Goal: Task Accomplishment & Management: Complete application form

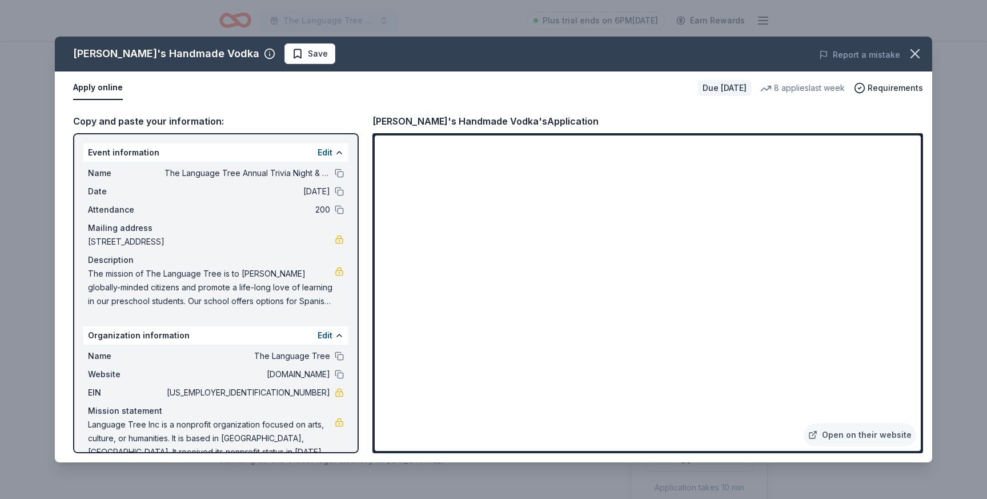
scroll to position [187, 0]
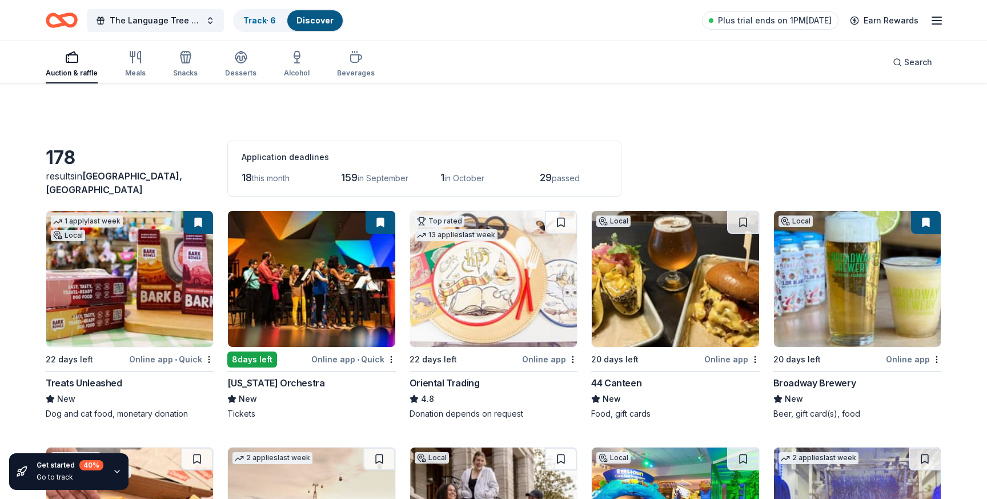
scroll to position [8484, 0]
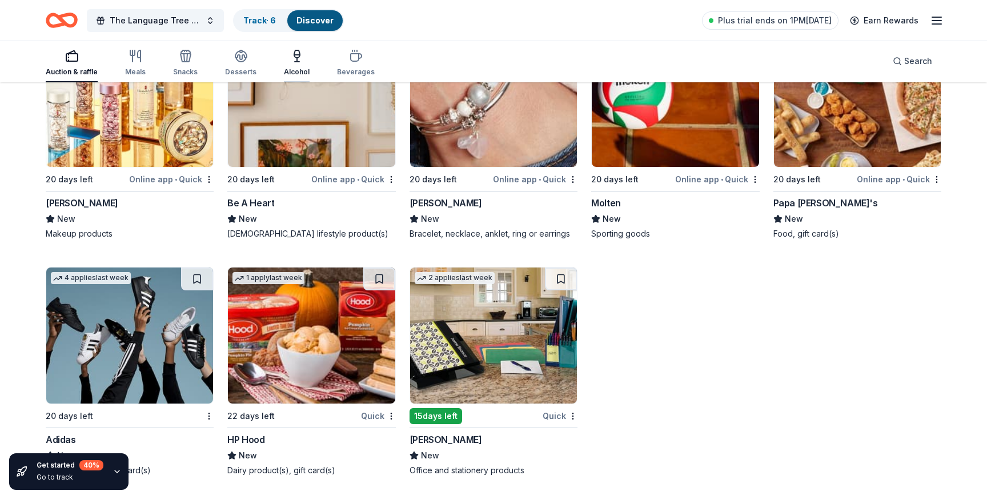
click at [294, 57] on icon "button" at bounding box center [297, 53] width 6 height 7
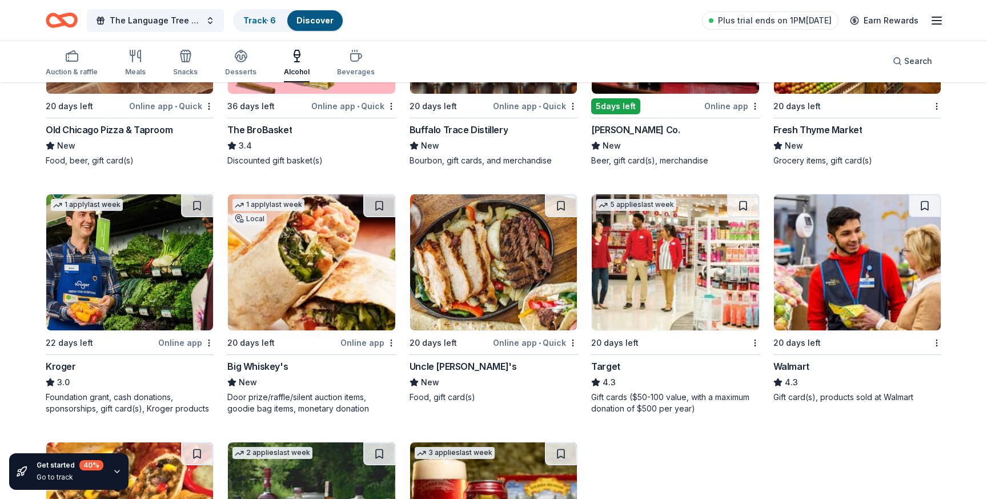
scroll to position [496, 0]
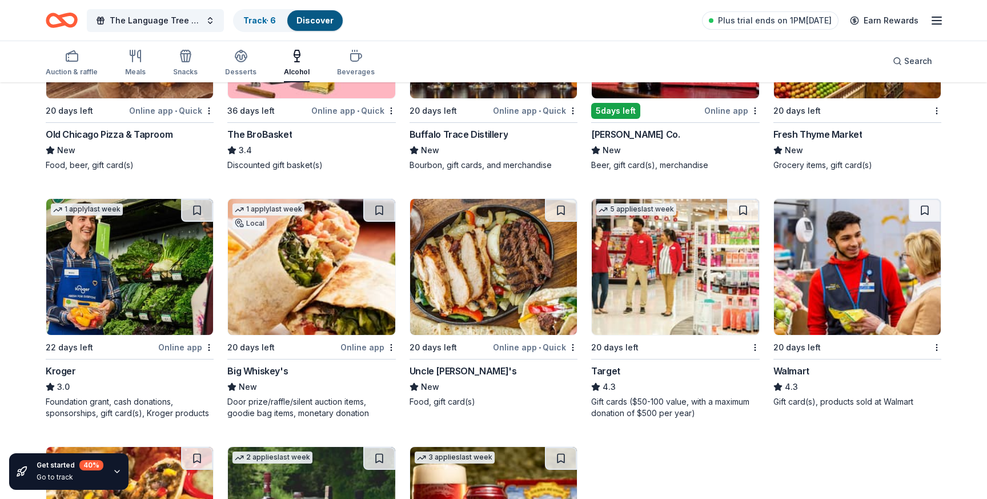
click at [825, 276] on img at bounding box center [857, 267] width 167 height 136
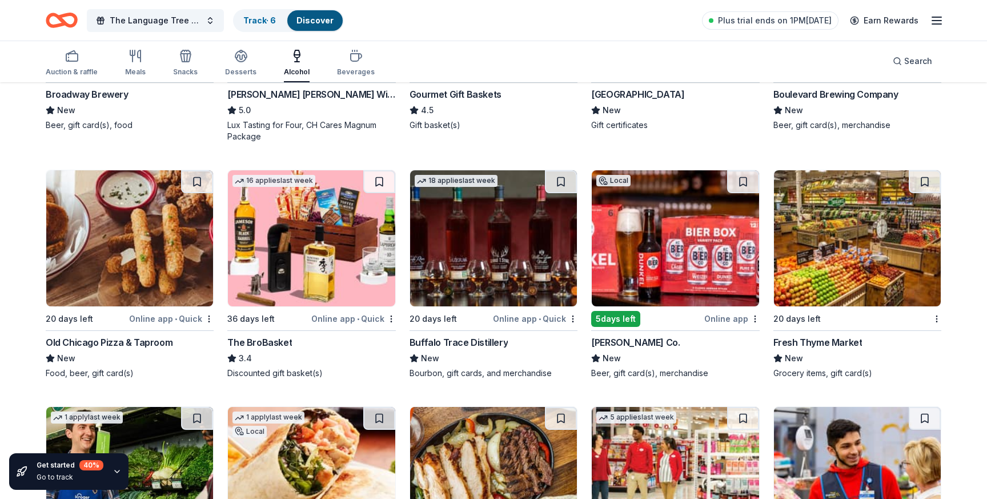
scroll to position [0, 0]
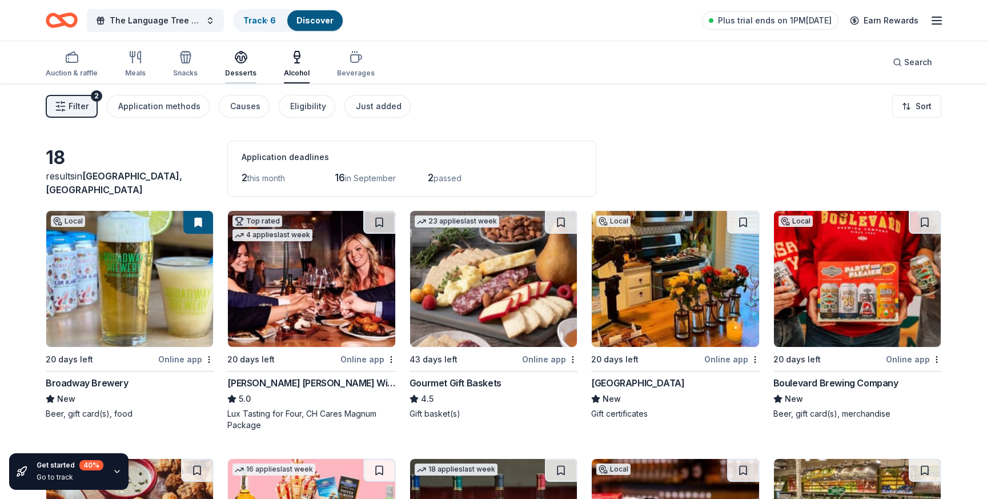
click at [231, 66] on div "Desserts" at bounding box center [240, 63] width 31 height 27
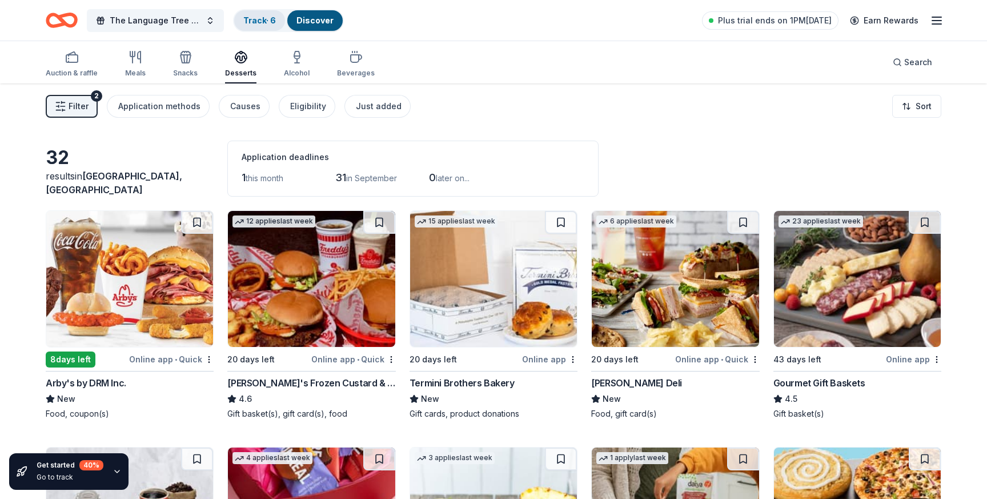
click at [267, 21] on link "Track · 6" at bounding box center [259, 20] width 33 height 10
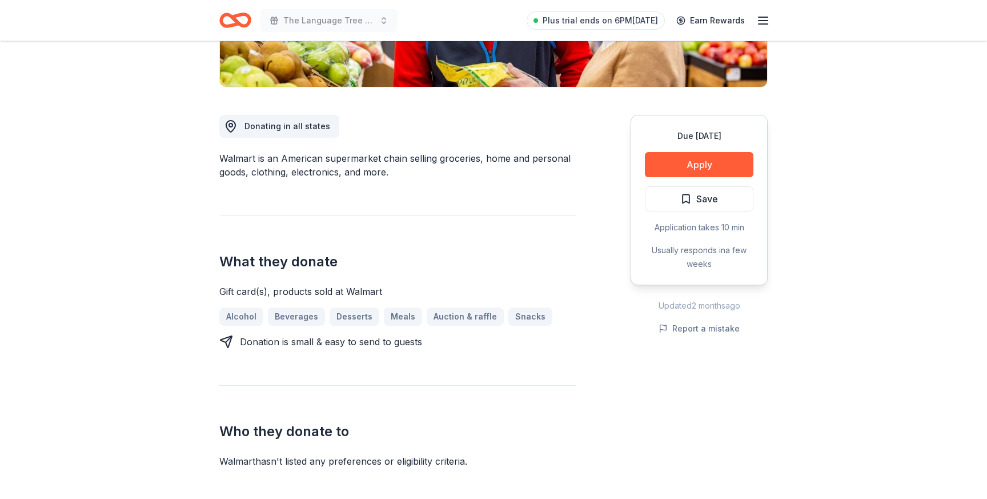
scroll to position [260, 0]
click at [722, 170] on button "Apply" at bounding box center [699, 163] width 109 height 25
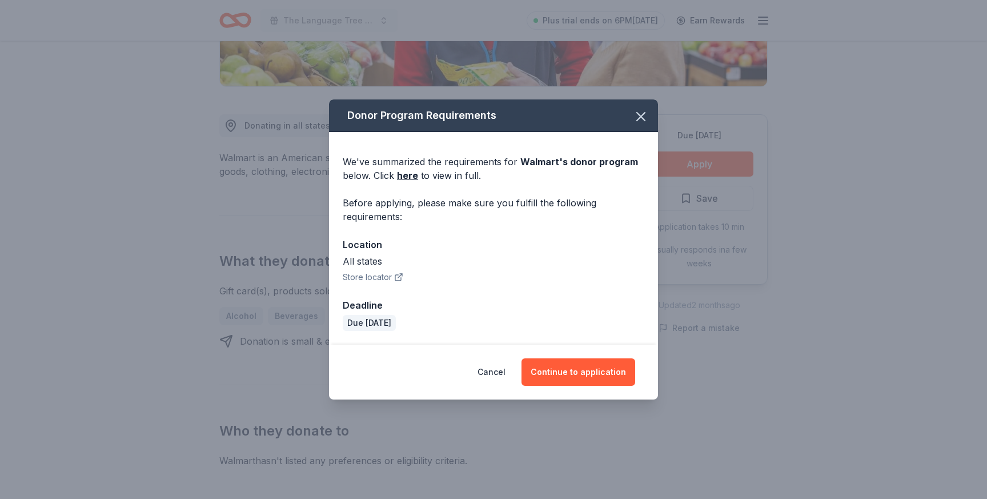
click at [580, 355] on div "Cancel Continue to application" at bounding box center [493, 371] width 329 height 55
click at [580, 368] on button "Continue to application" at bounding box center [579, 371] width 114 height 27
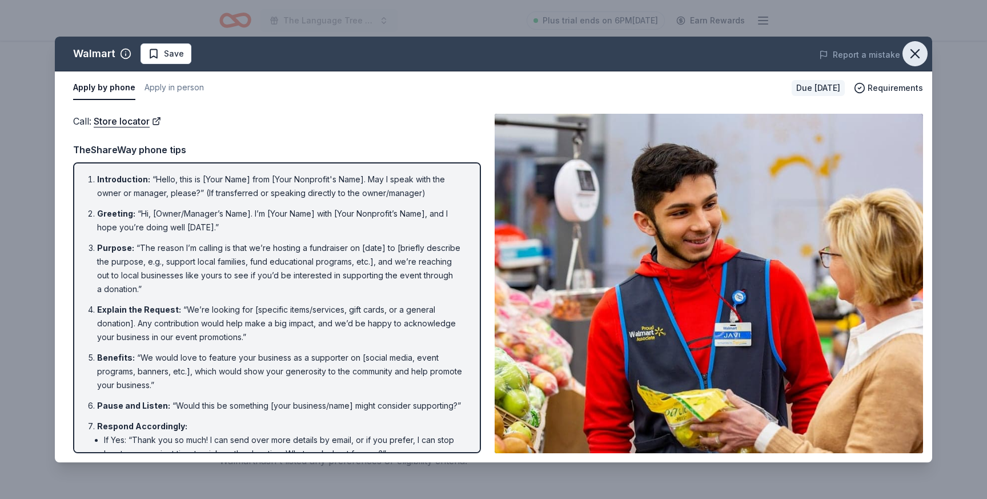
click at [915, 53] on icon "button" at bounding box center [915, 54] width 8 height 8
